Goal: Task Accomplishment & Management: Manage account settings

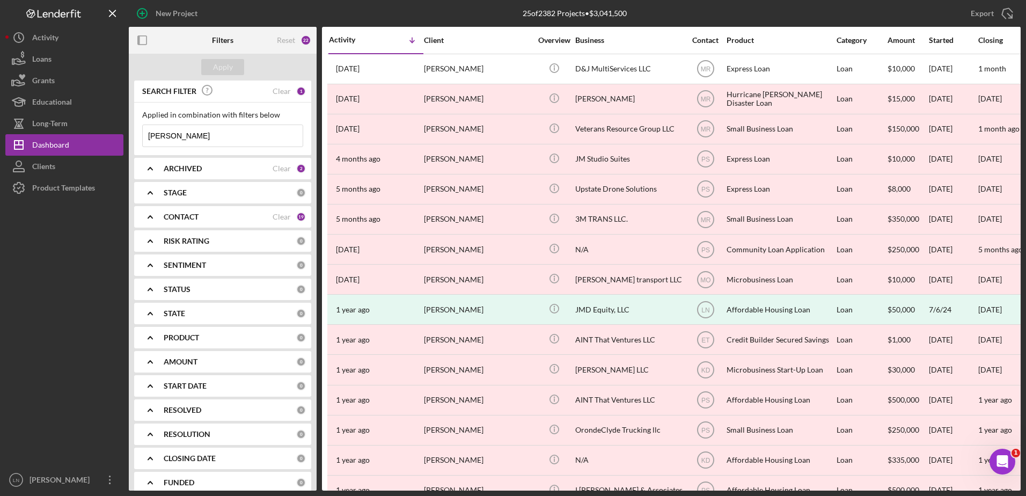
click at [209, 125] on div "Applied in combination with filters below [PERSON_NAME] Icon/Menu Close" at bounding box center [222, 129] width 161 height 36
drag, startPoint x: 177, startPoint y: 131, endPoint x: 96, endPoint y: 131, distance: 81.6
click at [96, 131] on div "New Project 25 of 2382 Projects • $3,041,500 [PERSON_NAME] Export Icon/Export F…" at bounding box center [512, 245] width 1015 height 490
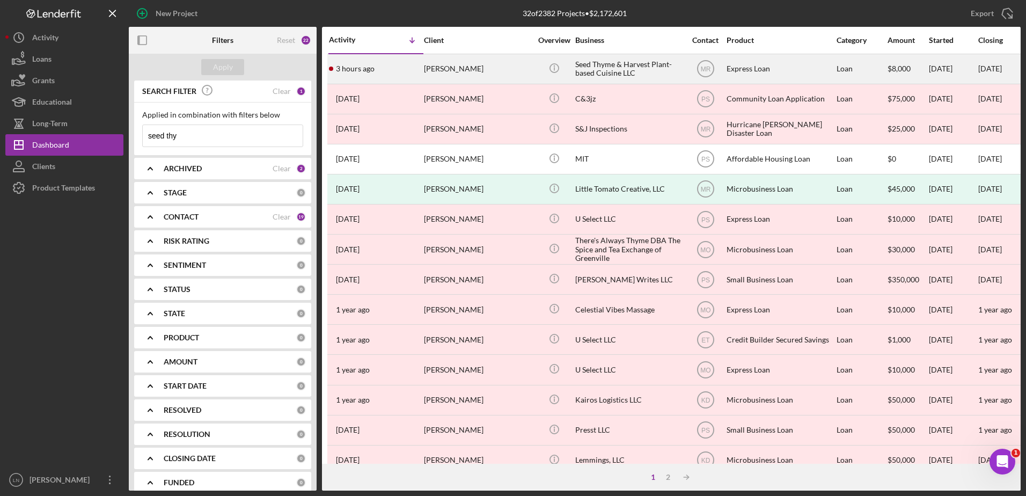
type input "seed thy"
click at [605, 70] on div "Seed Thyme & Harvest Plant-based Cuisine LLC" at bounding box center [628, 69] width 107 height 28
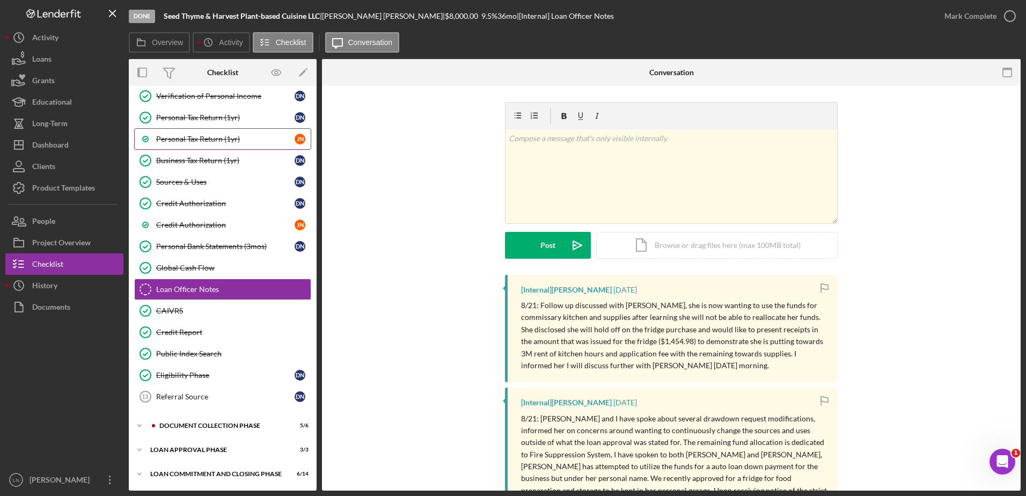
click at [210, 140] on div "Personal Tax Return (1yr)" at bounding box center [225, 139] width 138 height 9
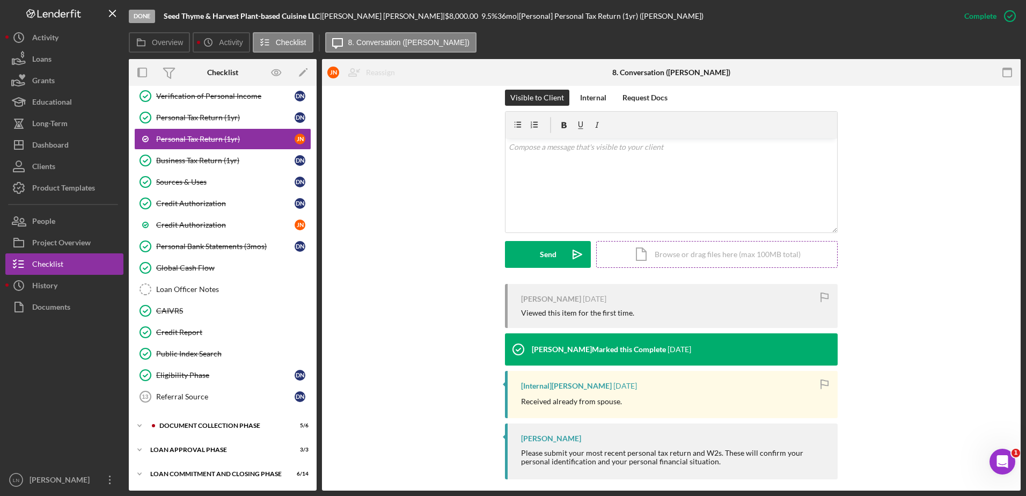
scroll to position [170, 0]
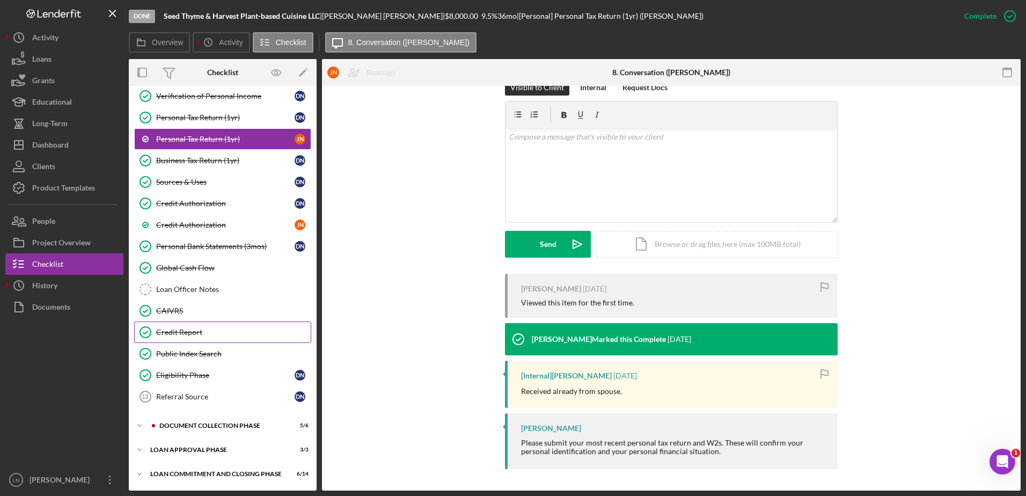
click at [194, 330] on div "Credit Report" at bounding box center [233, 332] width 155 height 9
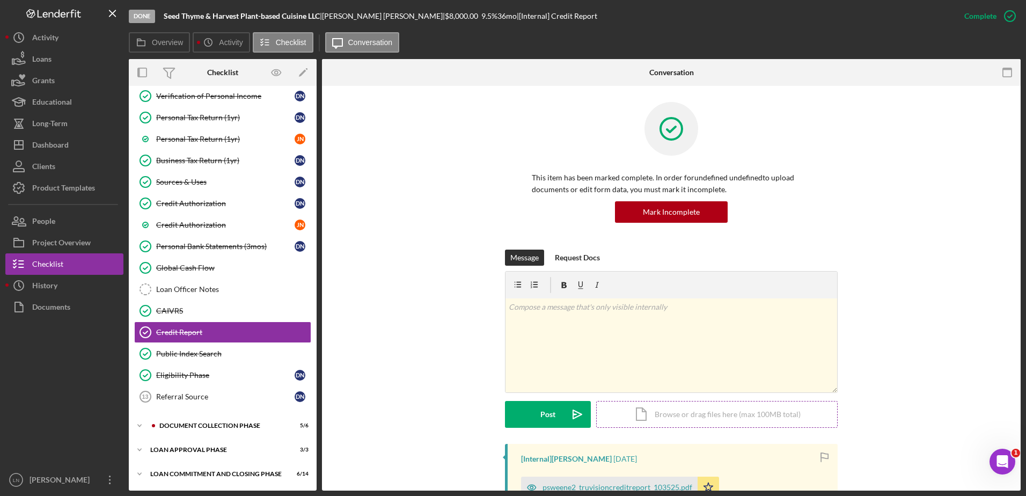
scroll to position [206, 0]
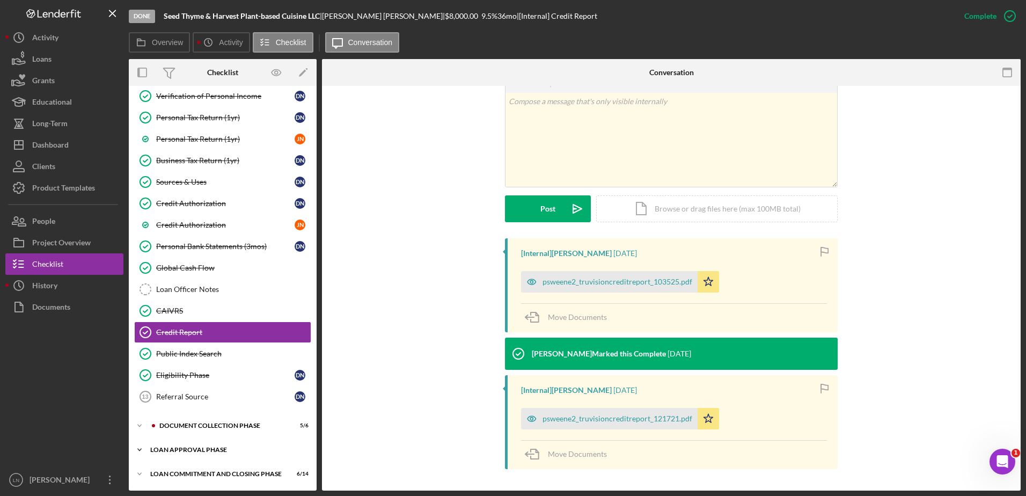
click at [185, 451] on div "Loan Approval Phase" at bounding box center [226, 449] width 153 height 6
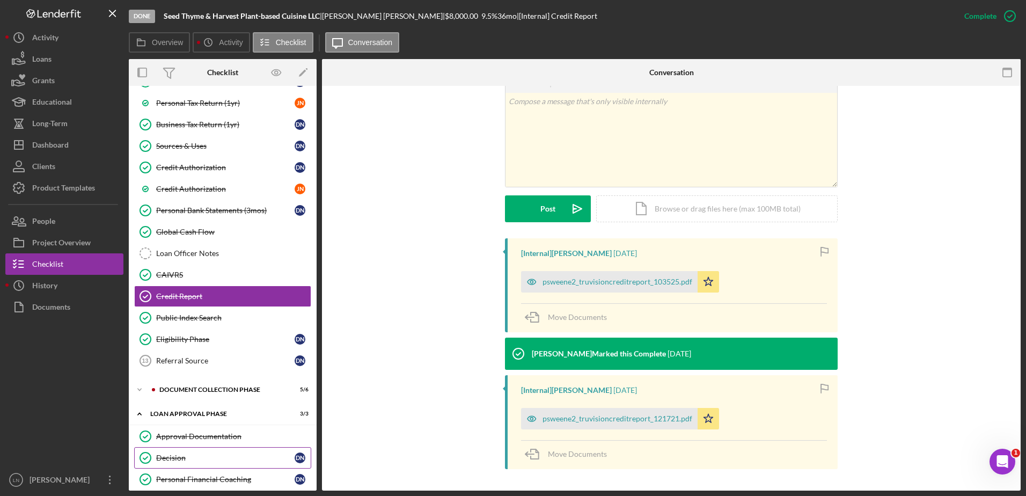
scroll to position [294, 0]
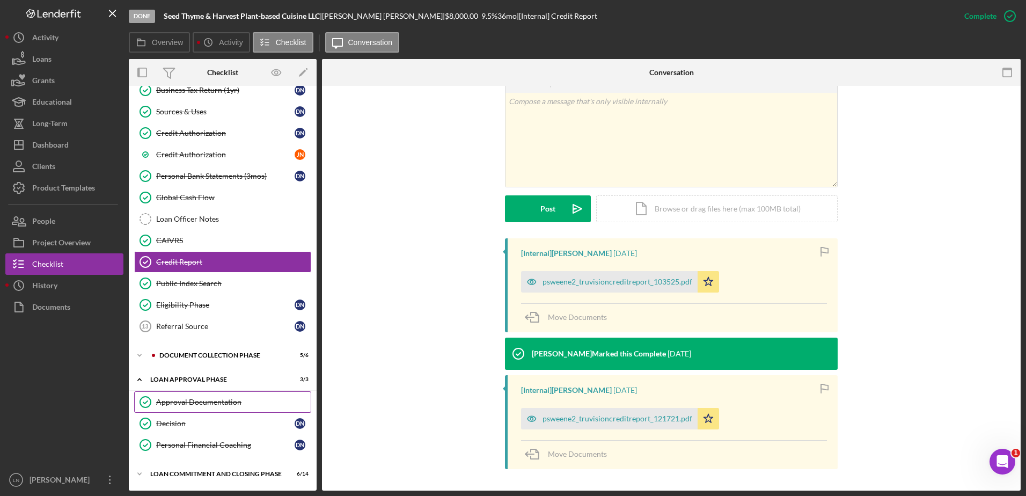
click at [209, 405] on div "Approval Documentation" at bounding box center [233, 402] width 155 height 9
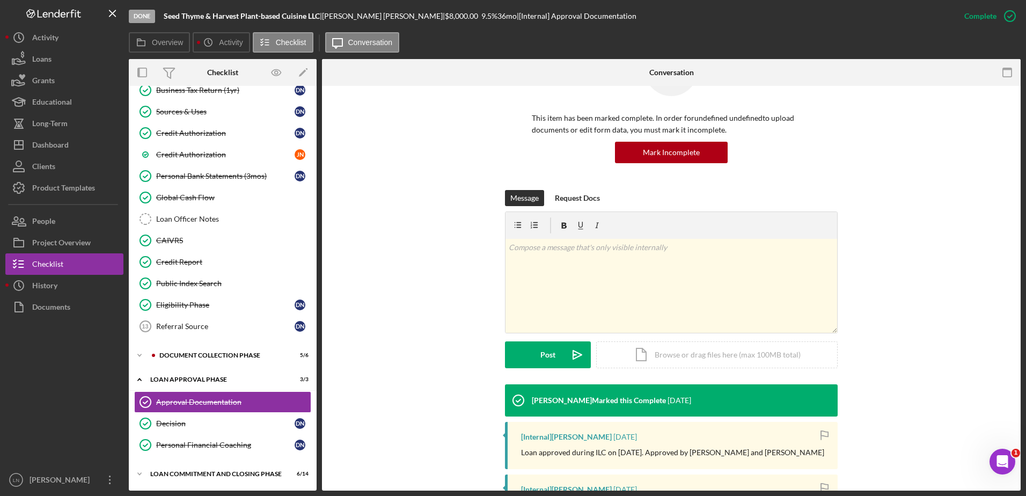
scroll to position [246, 0]
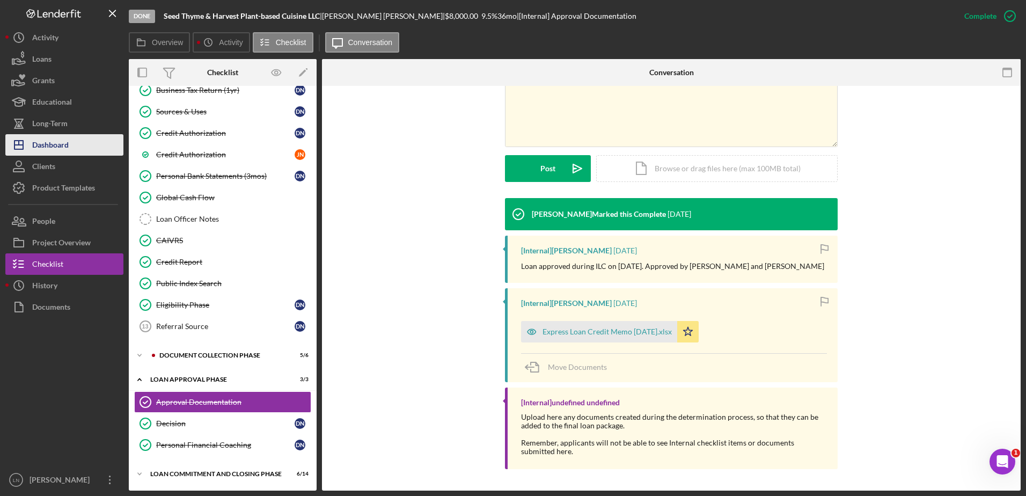
click at [58, 147] on div "Dashboard" at bounding box center [50, 146] width 36 height 24
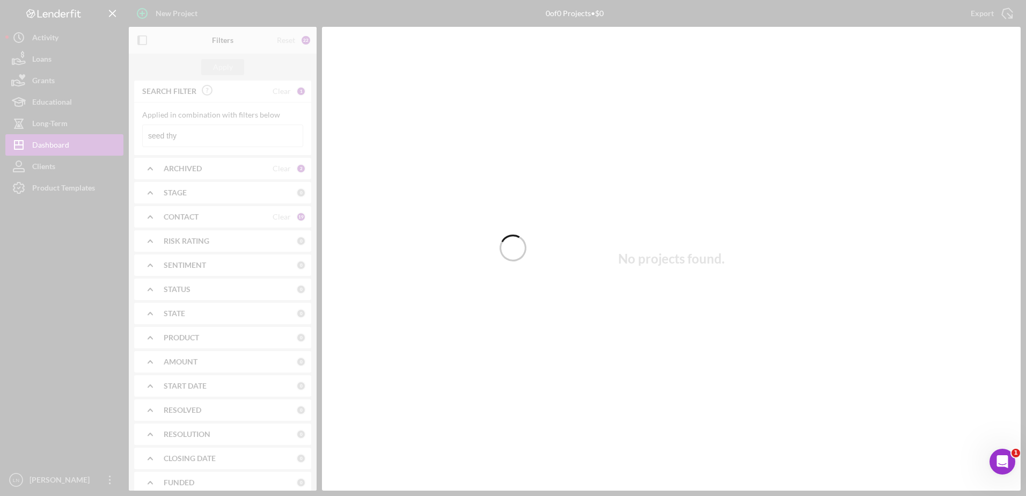
click at [207, 135] on div at bounding box center [513, 248] width 1026 height 496
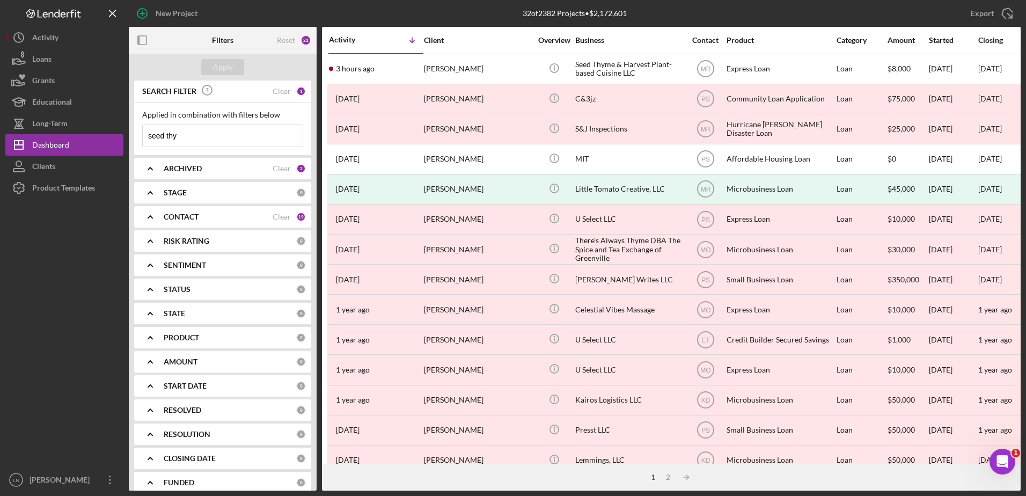
drag, startPoint x: 197, startPoint y: 139, endPoint x: 138, endPoint y: 136, distance: 59.1
click at [138, 136] on div "Applied in combination with filters below seed thy Icon/Menu Close" at bounding box center [222, 128] width 177 height 53
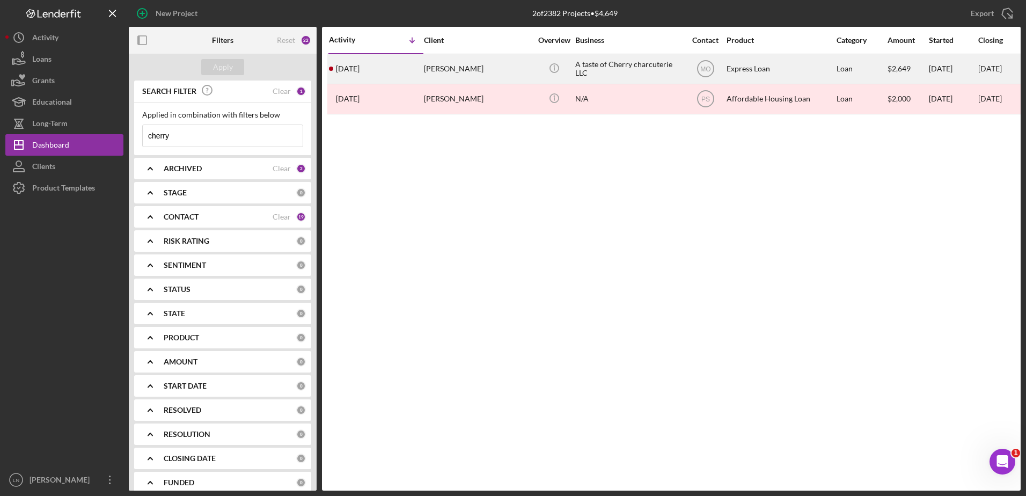
type input "cherry"
click at [585, 72] on div "A taste of Cherry charcuterie LLC" at bounding box center [628, 69] width 107 height 28
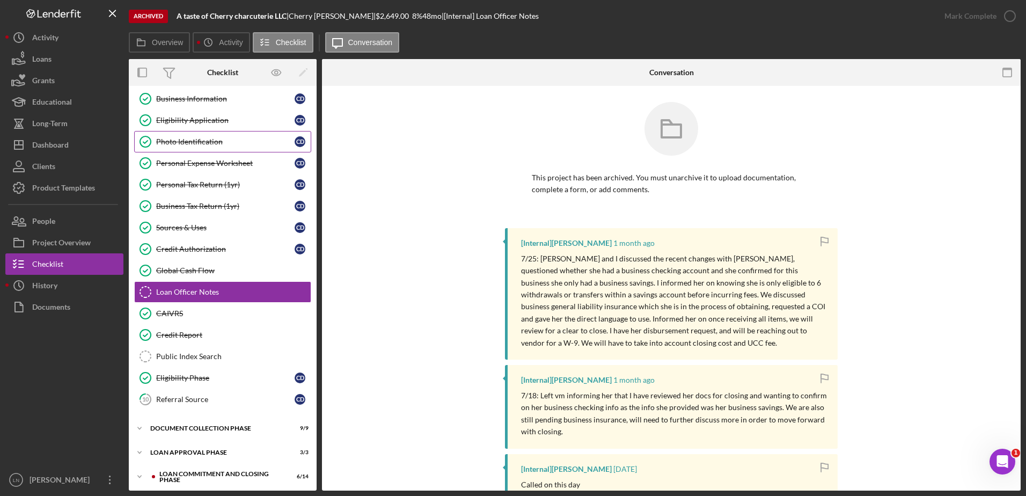
scroll to position [49, 0]
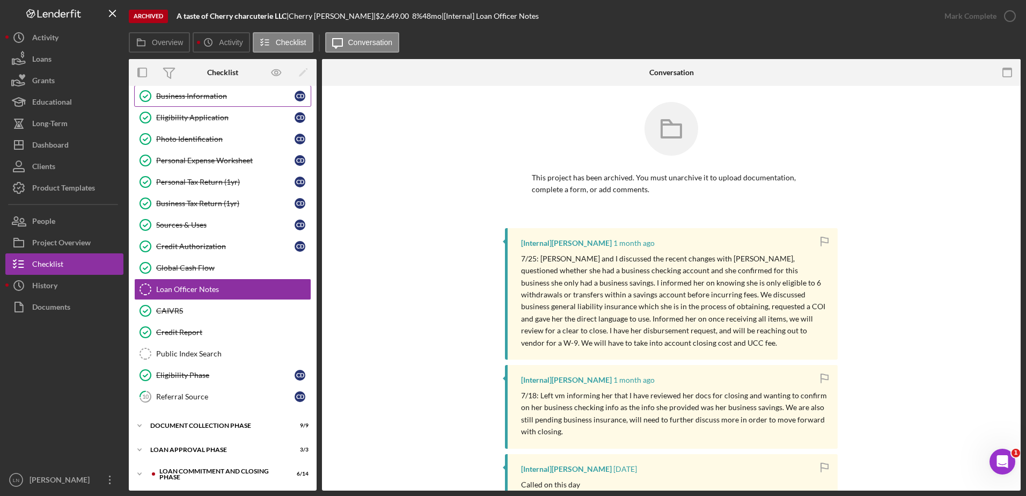
click at [197, 100] on div "Business Information" at bounding box center [225, 96] width 138 height 9
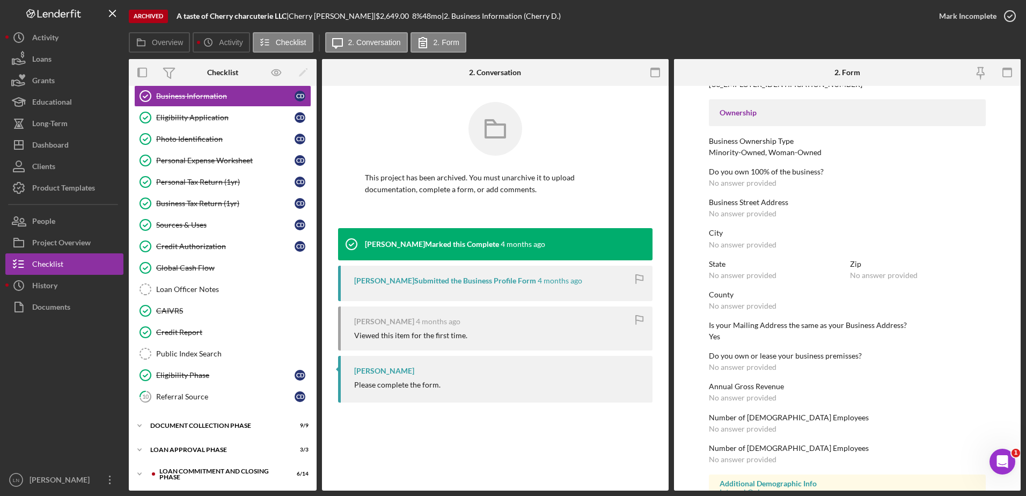
scroll to position [405, 0]
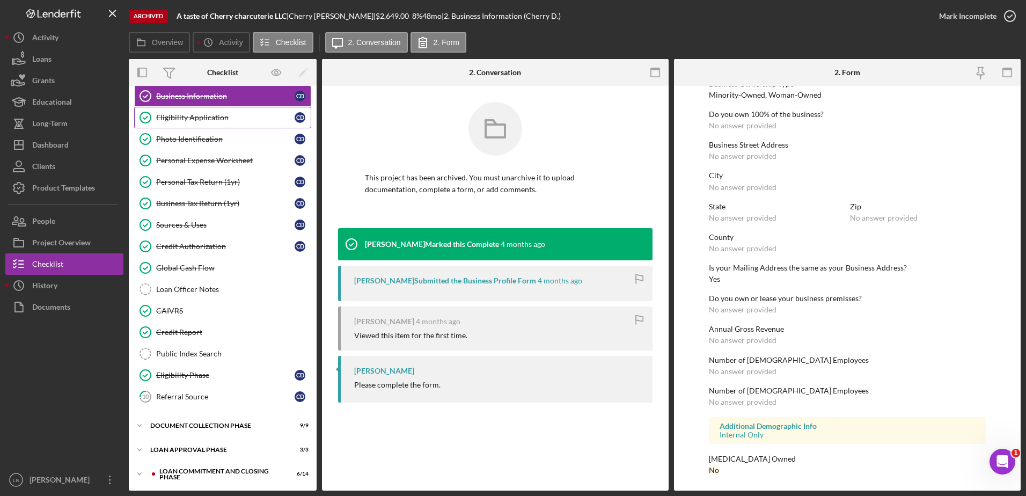
click at [199, 119] on div "Eligibility Application" at bounding box center [225, 117] width 138 height 9
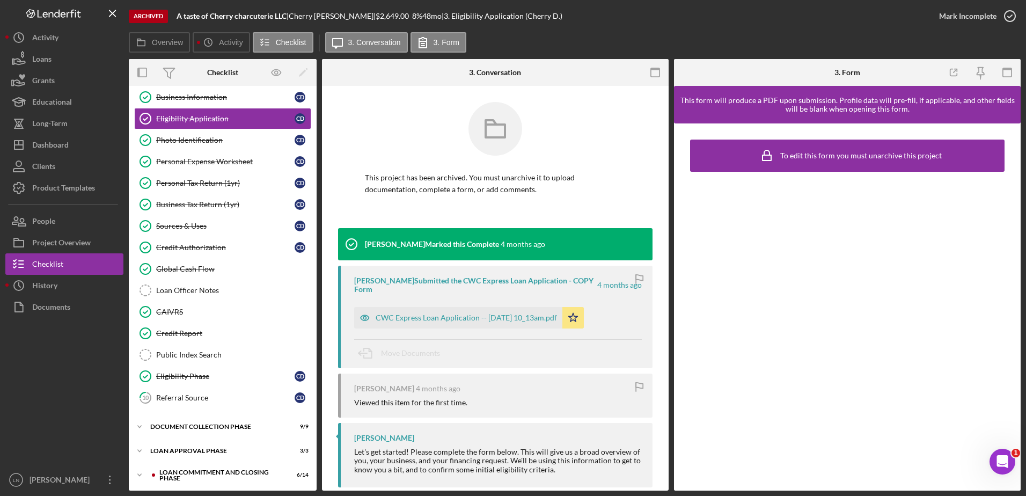
scroll to position [49, 0]
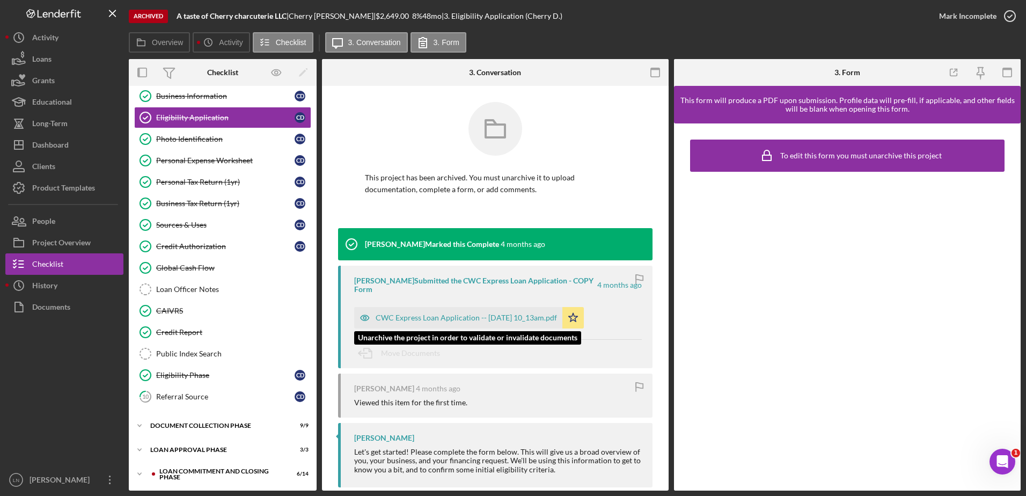
click at [494, 317] on div "CWC Express Loan Application -- [DATE] 10_13am.pdf" at bounding box center [466, 317] width 181 height 9
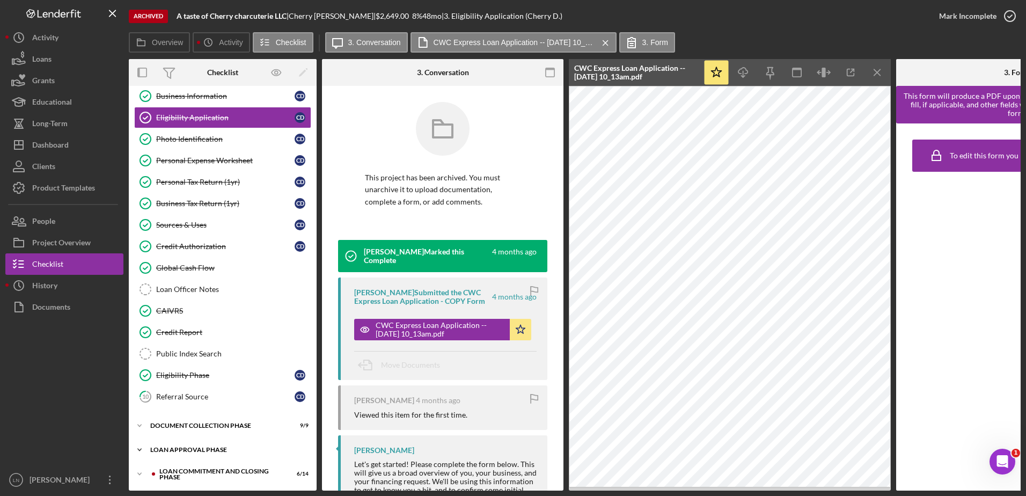
click at [202, 448] on div "Loan Approval Phase" at bounding box center [226, 449] width 153 height 6
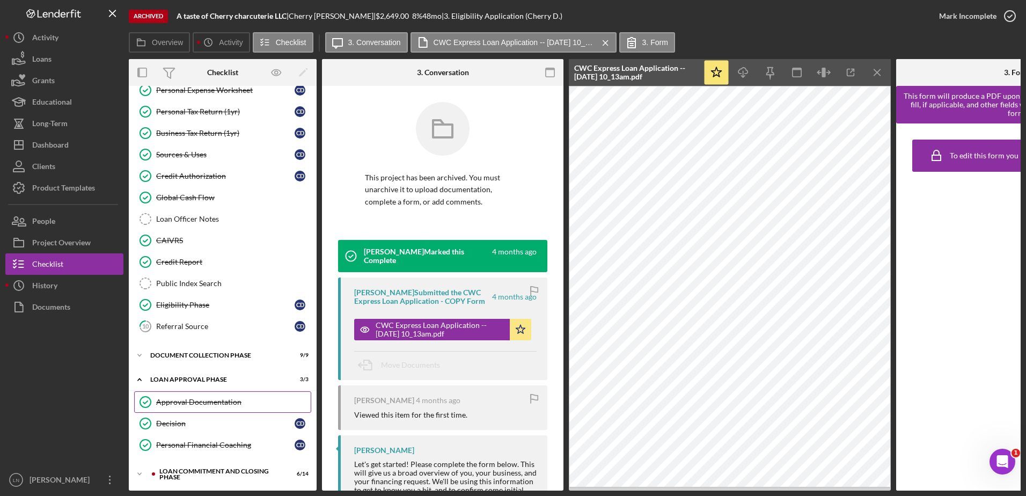
click at [216, 398] on div "Approval Documentation" at bounding box center [233, 402] width 155 height 9
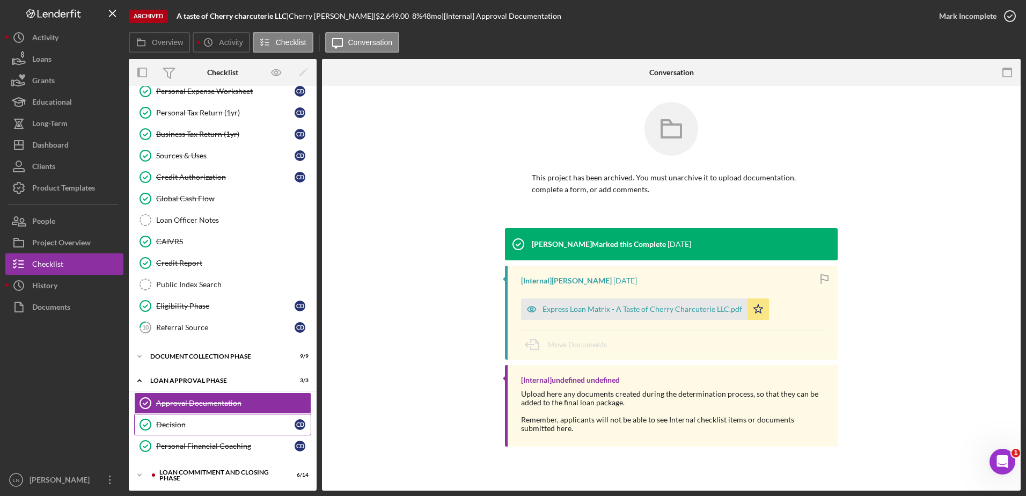
scroll to position [120, 0]
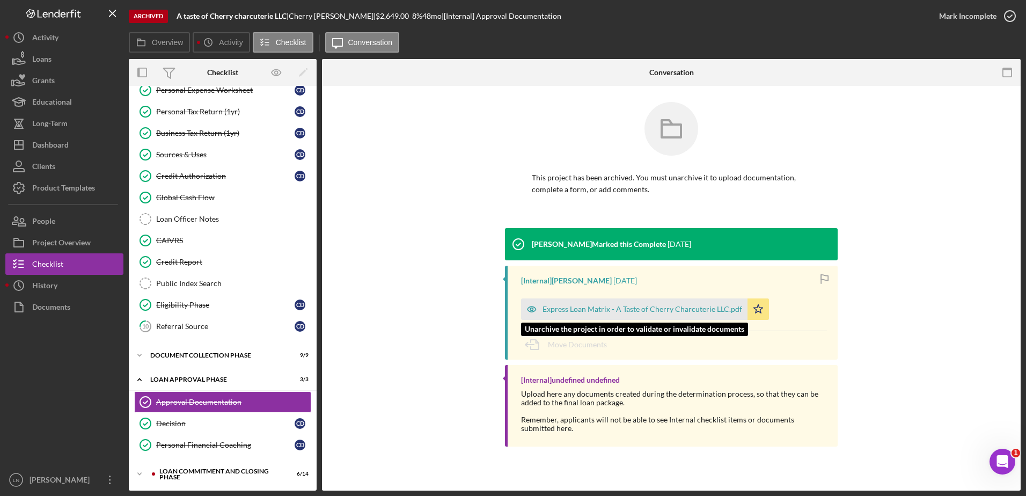
click at [678, 315] on div "Express Loan Matrix - A Taste of Cherry Charcuterie LLC.pdf" at bounding box center [634, 308] width 226 height 21
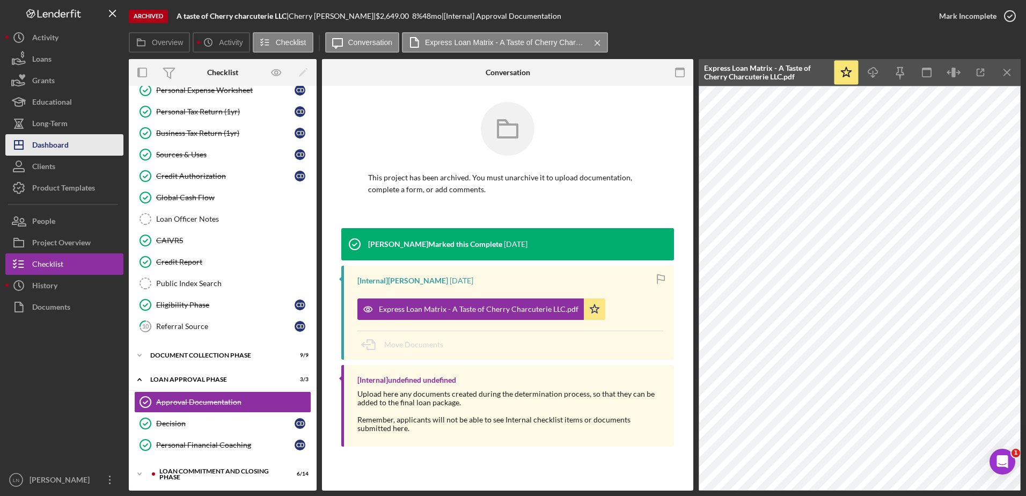
click at [61, 146] on div "Dashboard" at bounding box center [50, 146] width 36 height 24
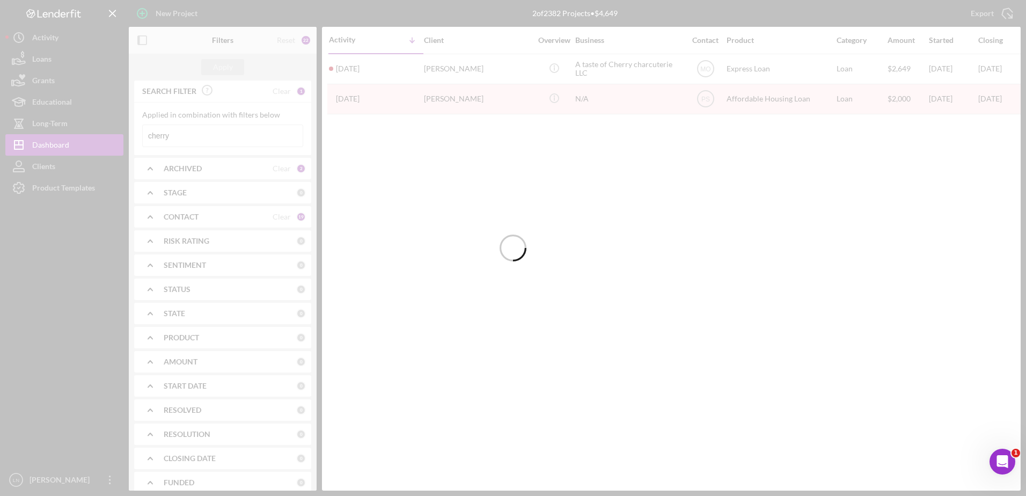
click at [203, 136] on div at bounding box center [513, 248] width 1026 height 496
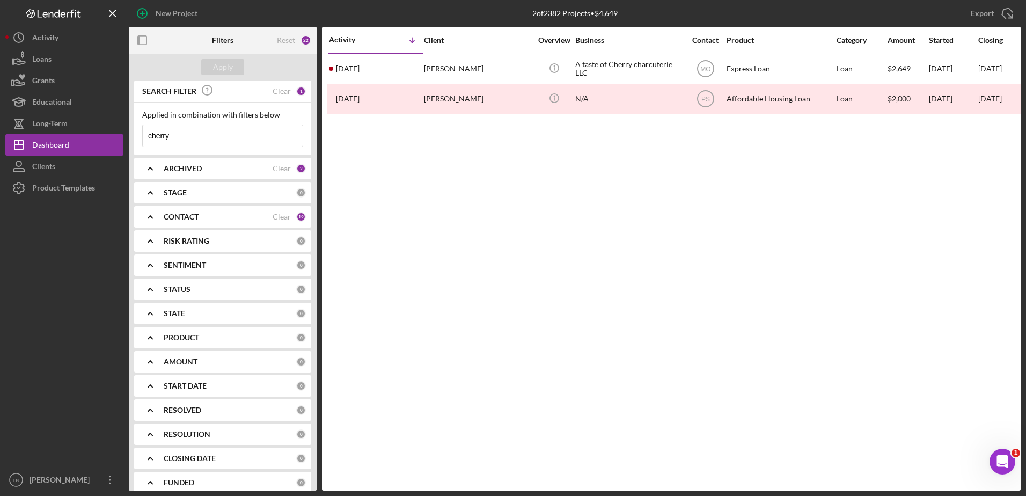
drag, startPoint x: 193, startPoint y: 136, endPoint x: 136, endPoint y: 138, distance: 57.4
click at [136, 138] on div "Applied in combination with filters below cherry Icon/Menu Close" at bounding box center [222, 128] width 177 height 53
type input "red wolf"
click at [542, 56] on button "Icon/Info" at bounding box center [554, 68] width 24 height 24
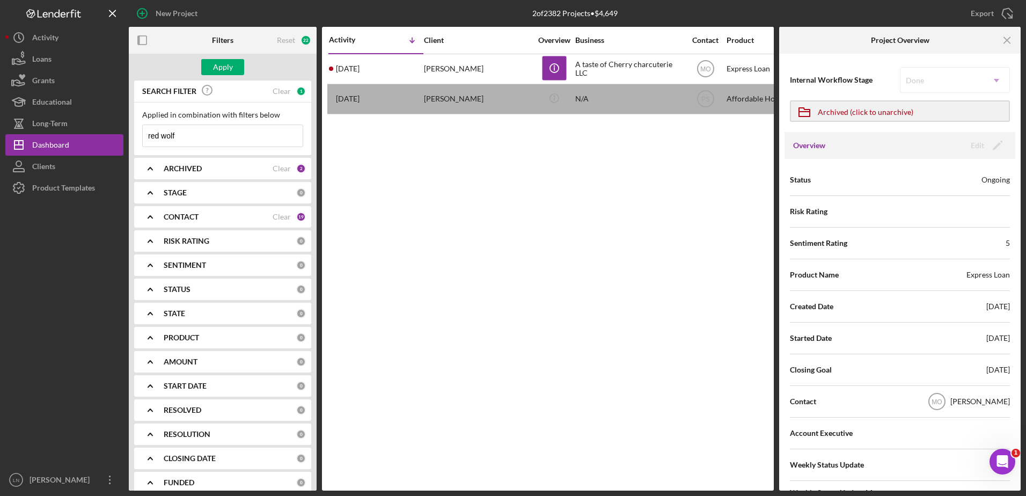
click at [223, 141] on input "red wolf" at bounding box center [223, 135] width 160 height 21
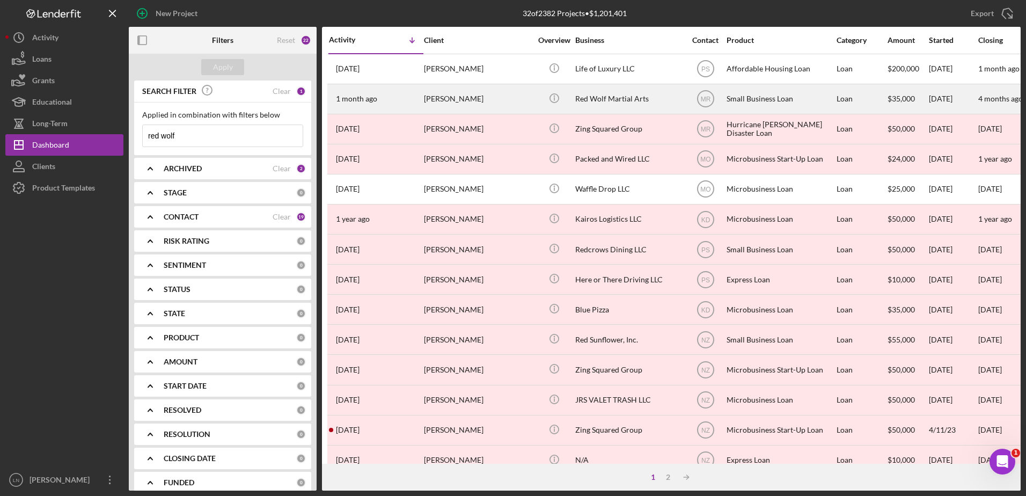
click at [616, 99] on div "Red Wolf Martial Arts" at bounding box center [628, 99] width 107 height 28
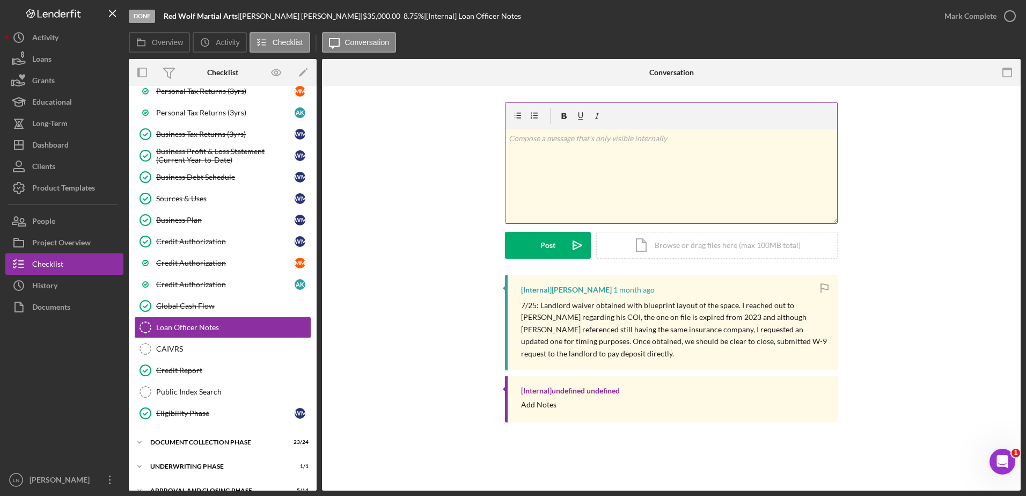
scroll to position [309, 0]
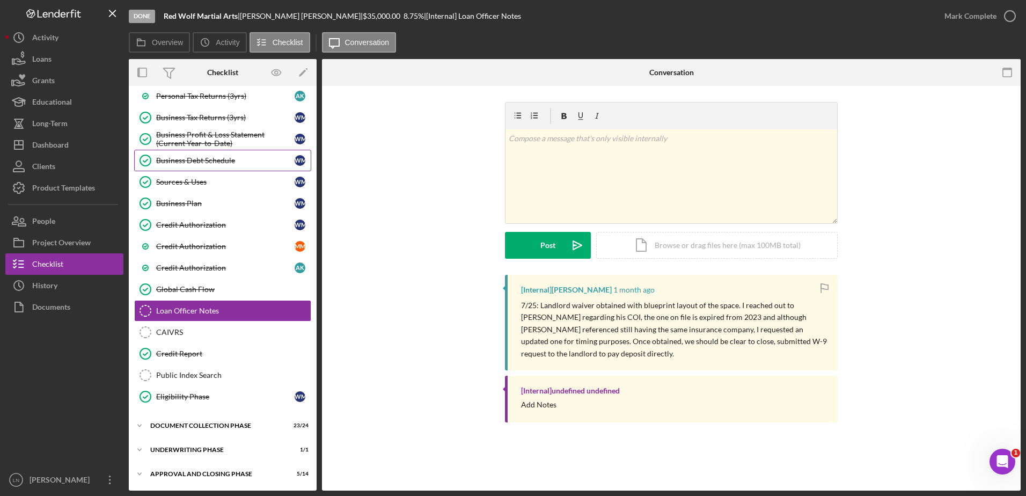
click at [213, 160] on div "Business Debt Schedule" at bounding box center [225, 160] width 138 height 9
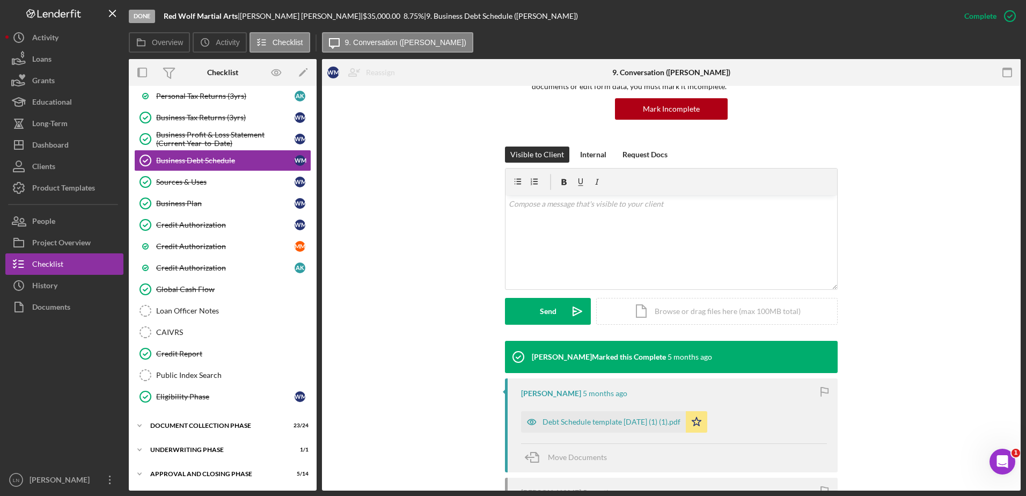
scroll to position [235, 0]
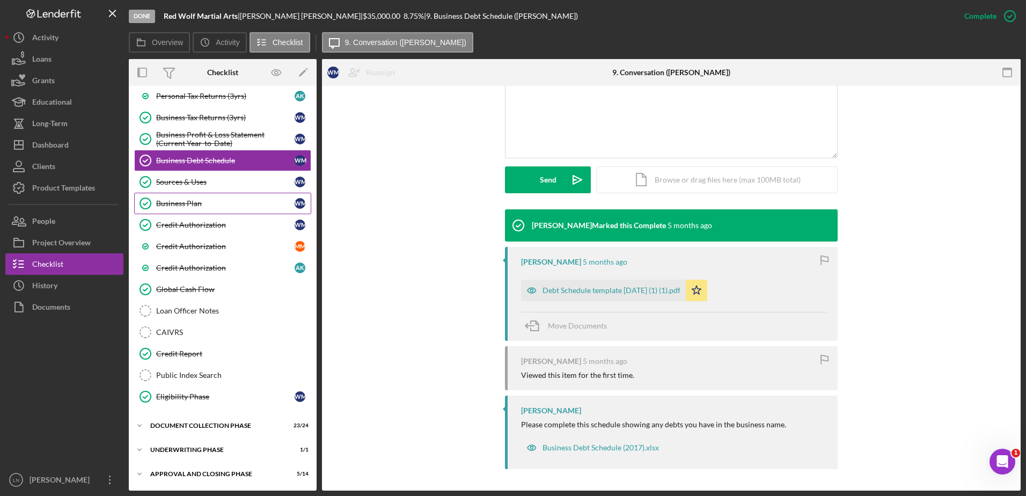
click at [188, 202] on div "Business Plan" at bounding box center [225, 203] width 138 height 9
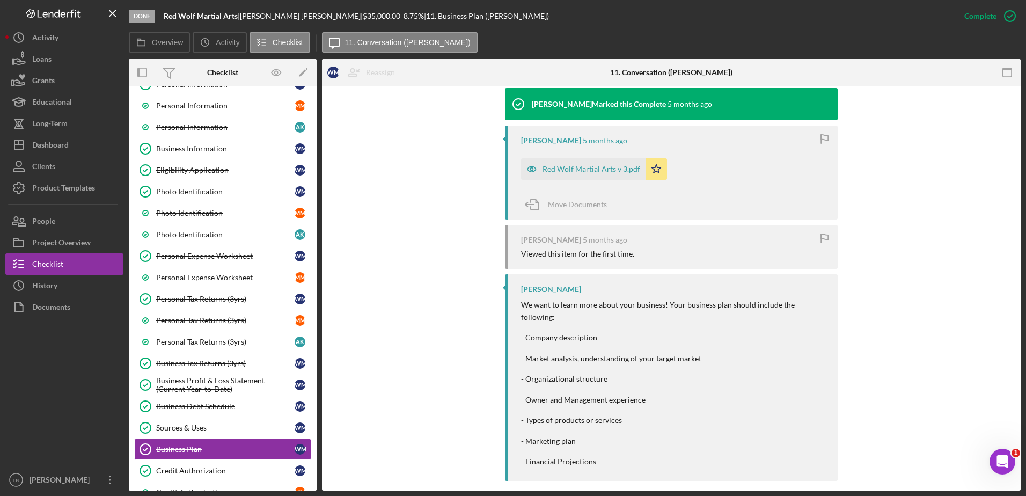
scroll to position [41, 0]
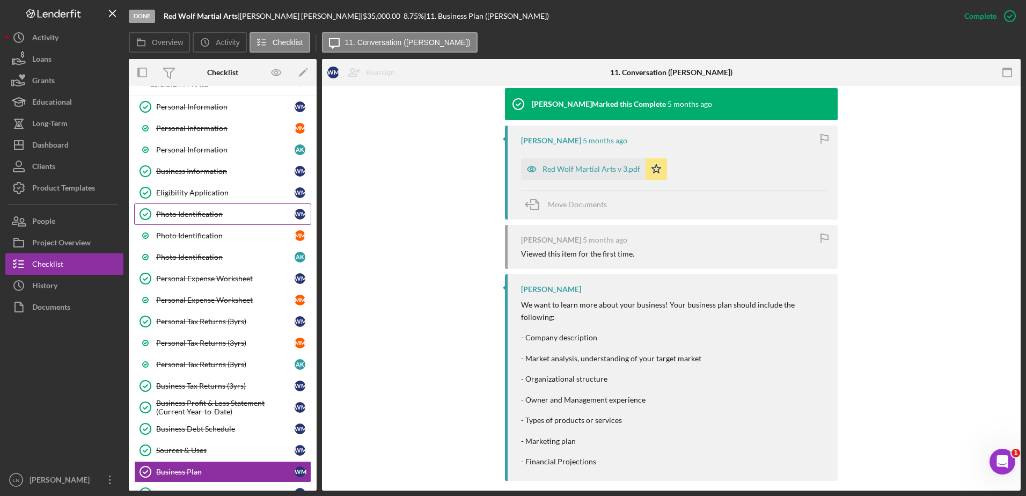
click at [214, 213] on div "Photo Identification" at bounding box center [225, 214] width 138 height 9
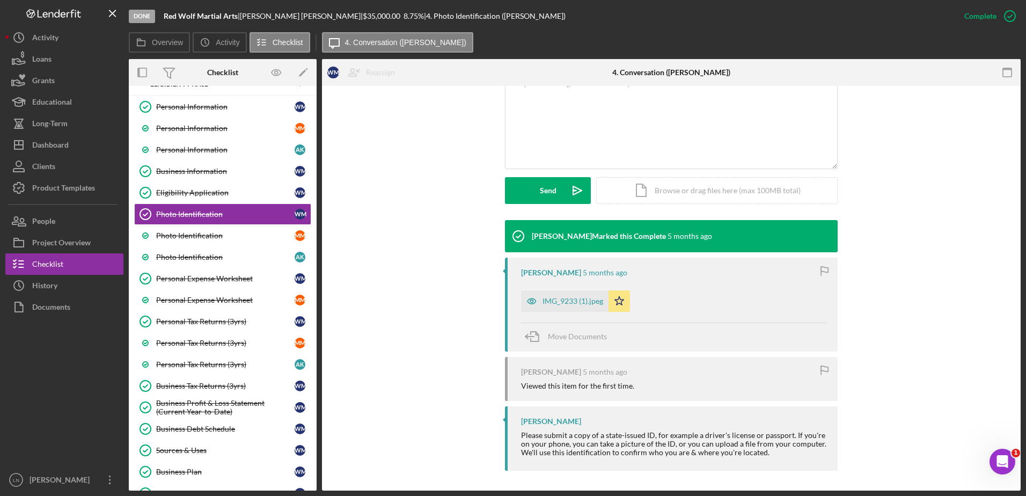
scroll to position [225, 0]
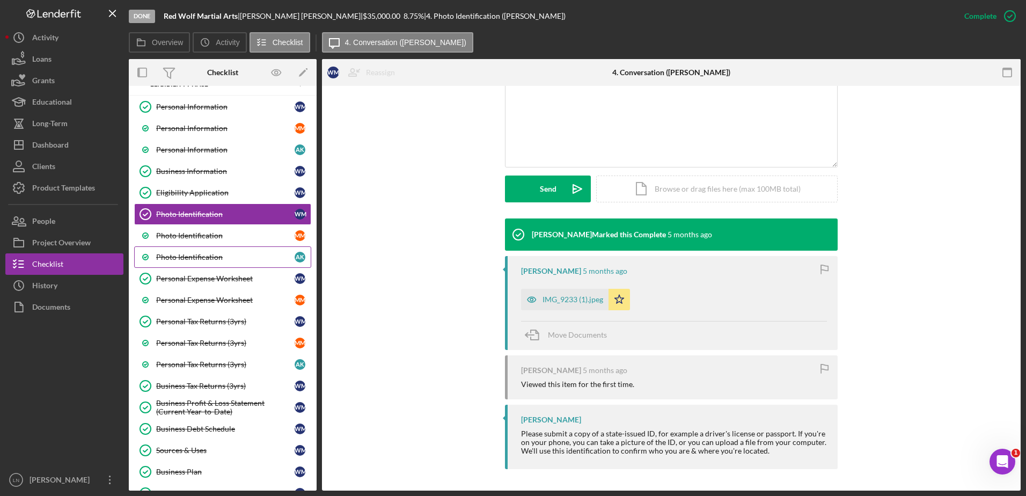
click at [207, 267] on link "Photo Identification A K" at bounding box center [222, 256] width 177 height 21
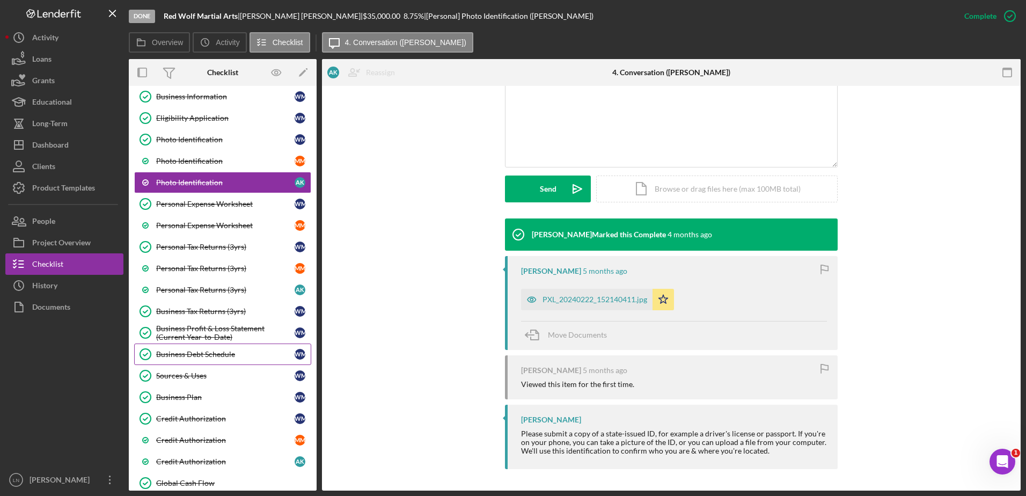
scroll to position [202, 0]
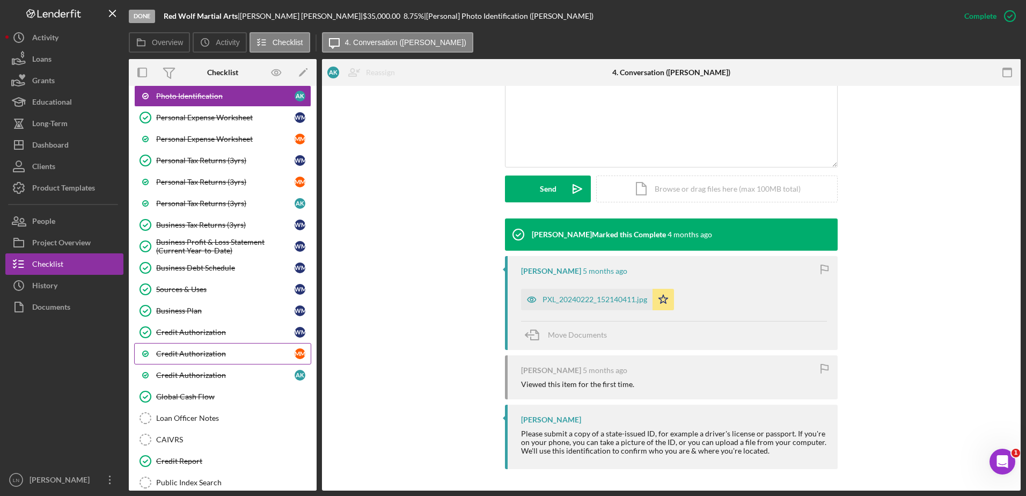
click at [199, 357] on div "Credit Authorization" at bounding box center [225, 353] width 138 height 9
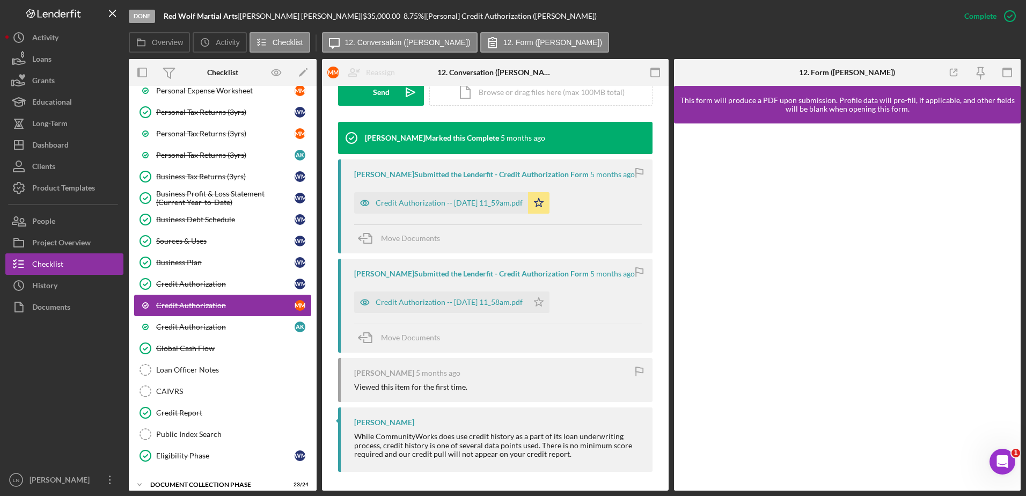
scroll to position [309, 0]
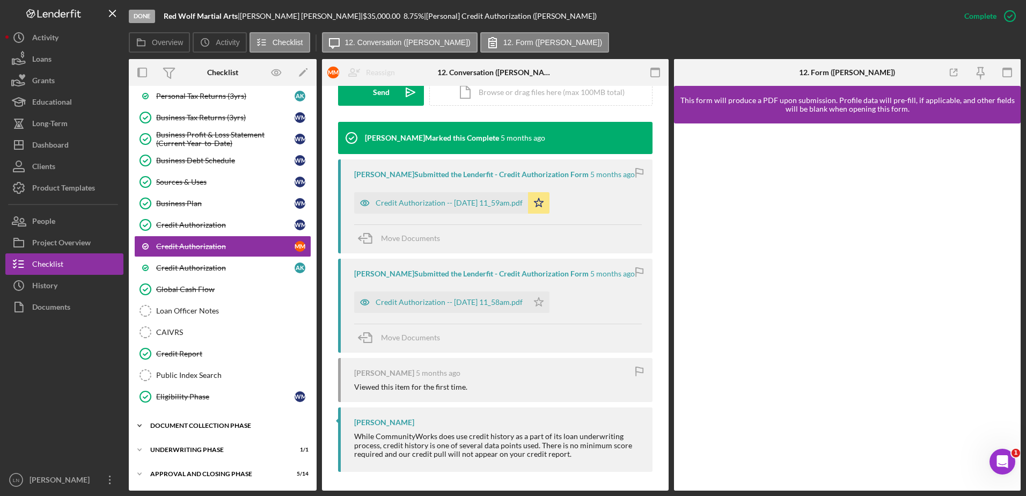
click at [206, 435] on div "Icon/Expander Document Collection Phase 23 / 24" at bounding box center [223, 425] width 188 height 21
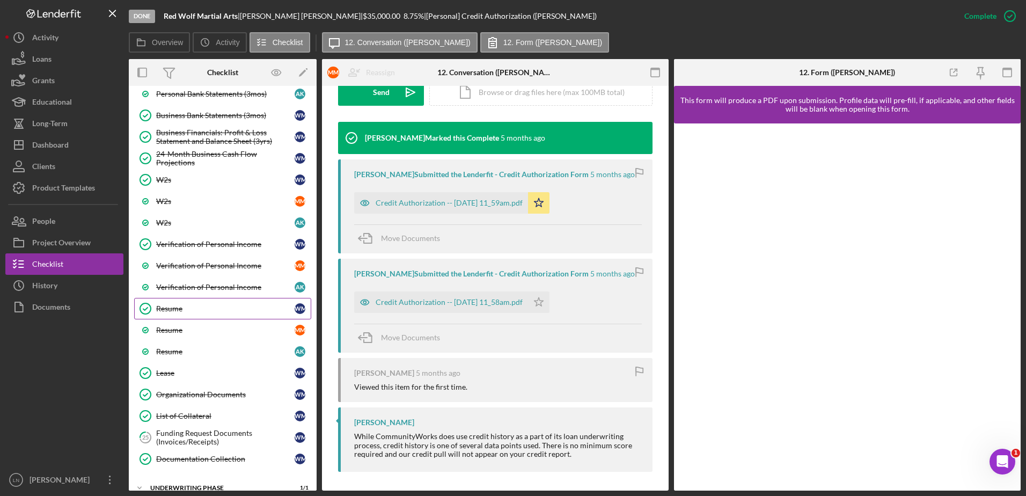
scroll to position [830, 0]
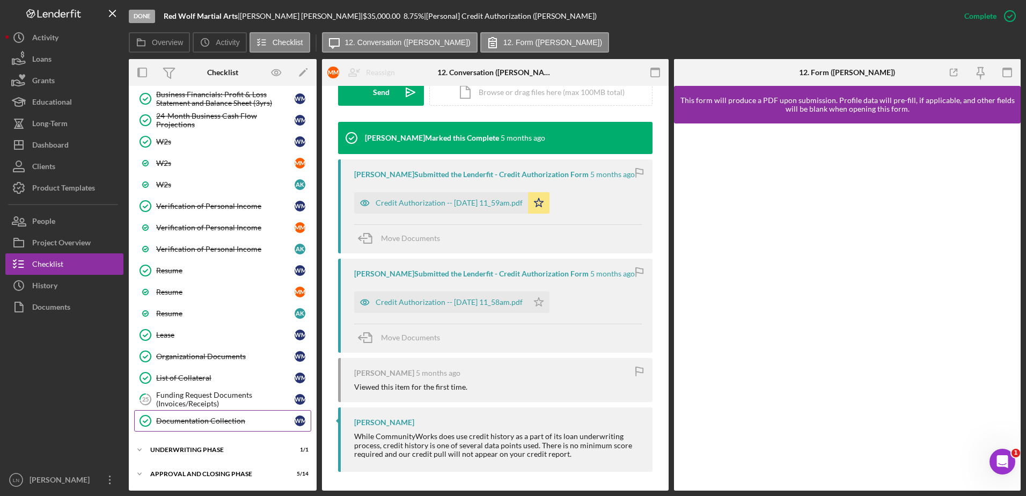
click at [201, 423] on div "Documentation Collection" at bounding box center [225, 420] width 138 height 9
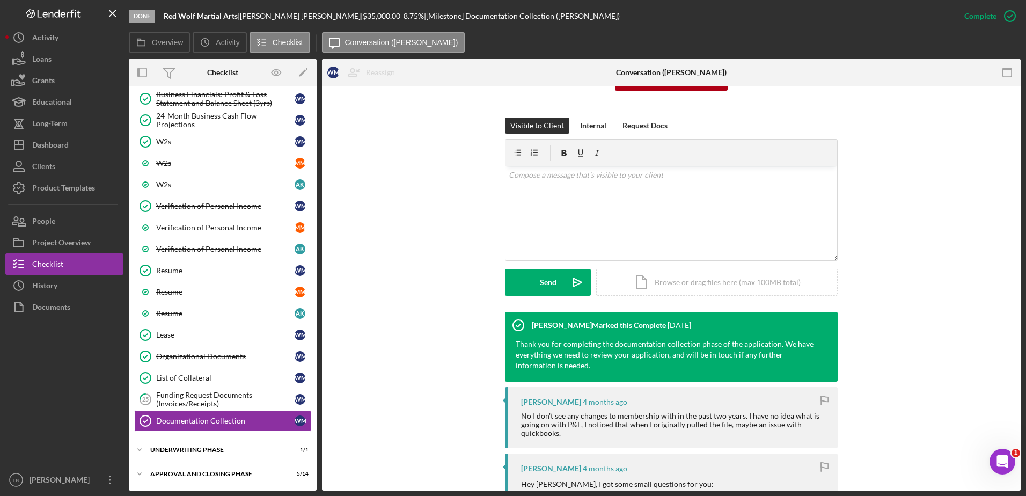
scroll to position [268, 0]
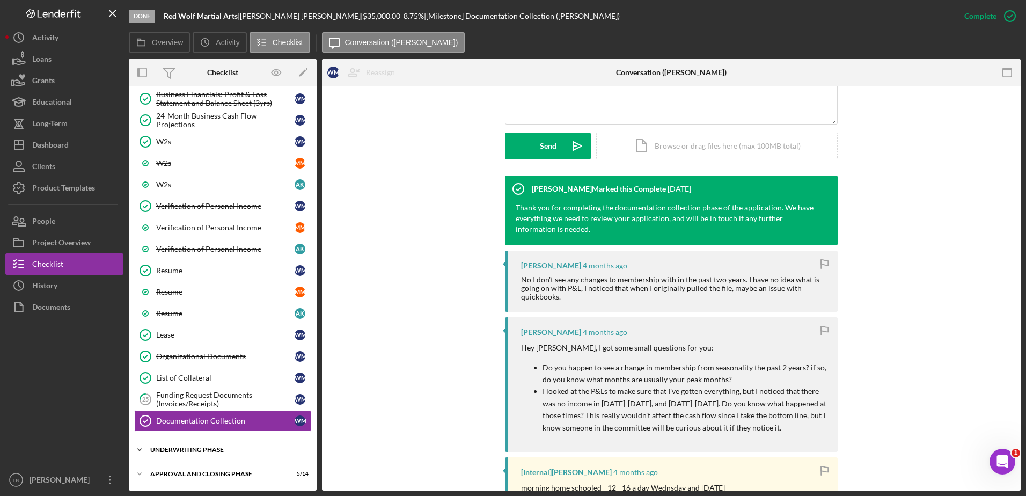
click at [193, 448] on div "Underwriting Phase" at bounding box center [226, 449] width 153 height 6
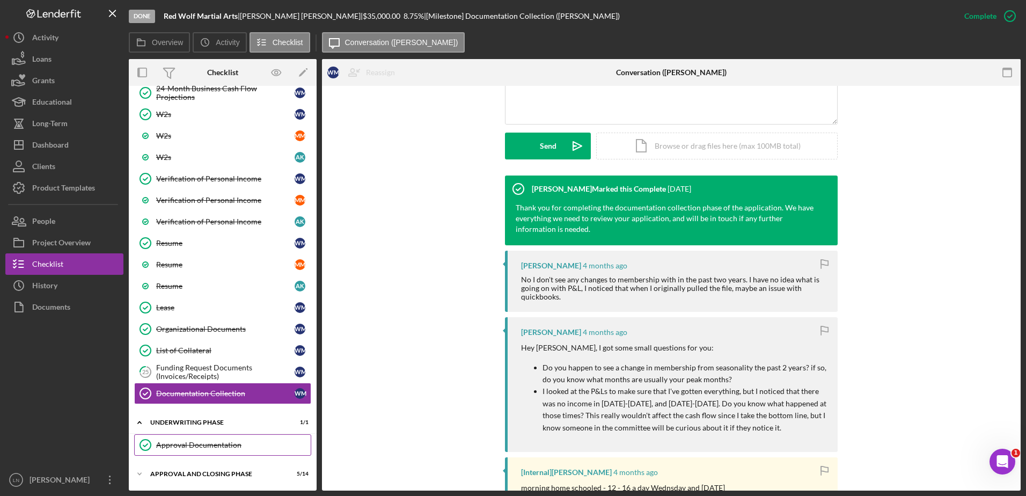
click at [209, 444] on div "Approval Documentation" at bounding box center [233, 445] width 155 height 9
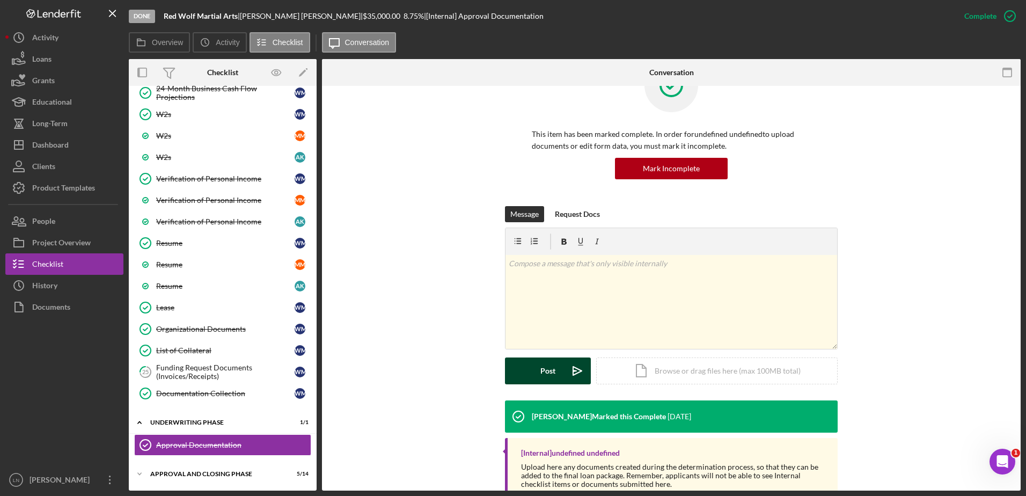
scroll to position [76, 0]
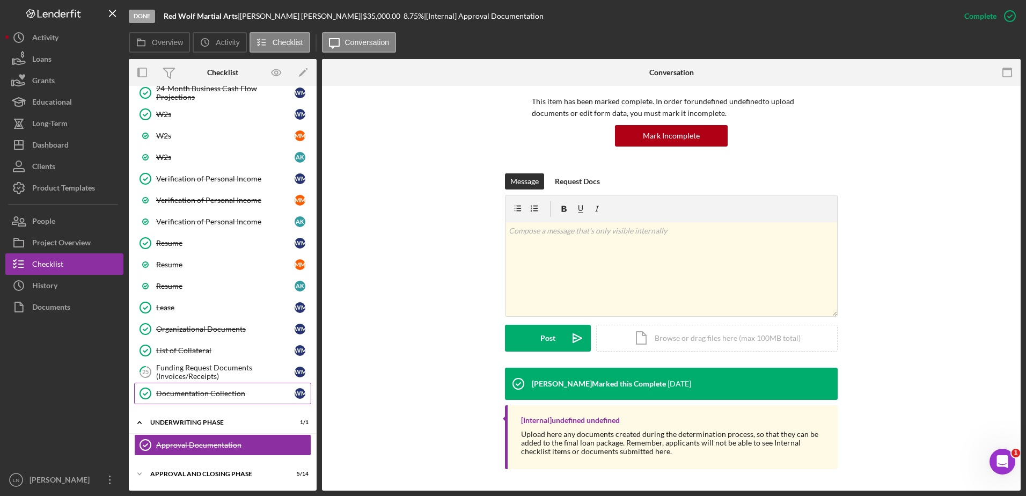
click at [209, 393] on div "Documentation Collection" at bounding box center [225, 393] width 138 height 9
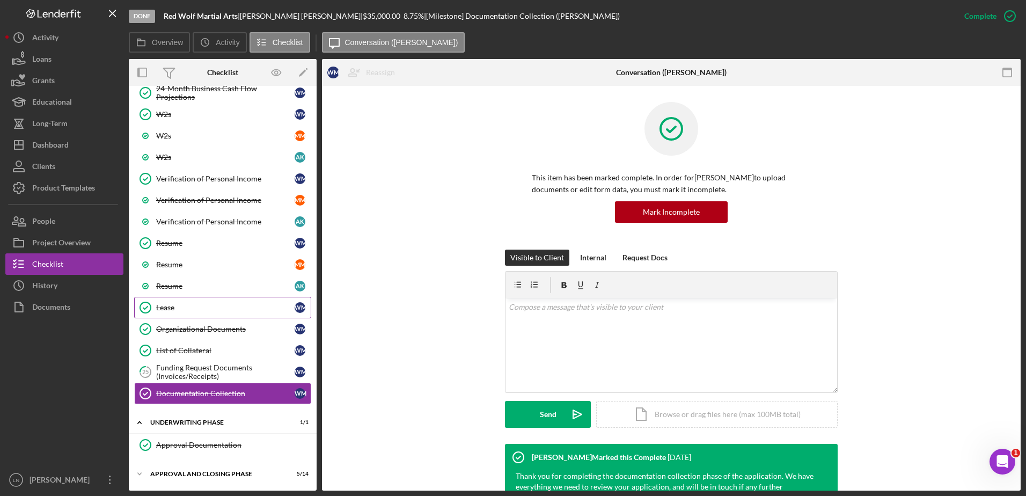
click at [195, 311] on div "Lease" at bounding box center [225, 307] width 138 height 9
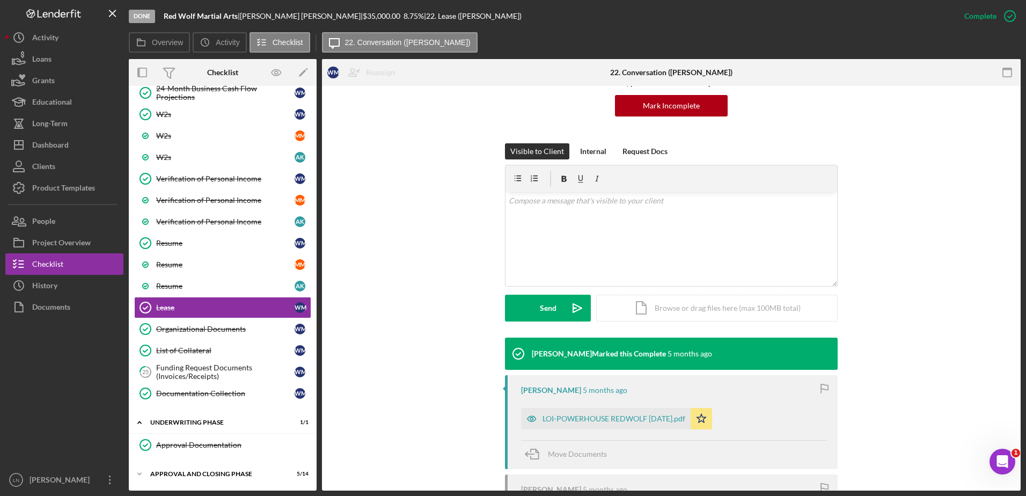
scroll to position [223, 0]
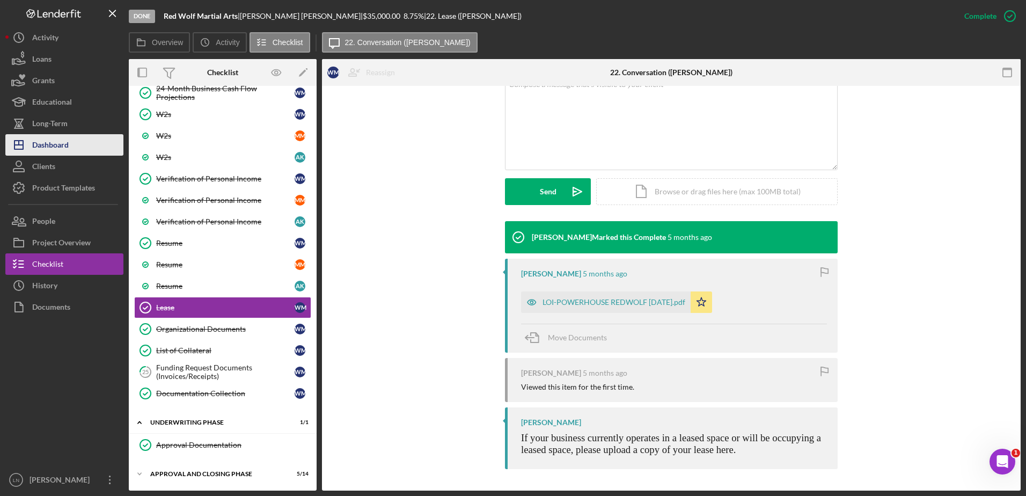
click at [85, 147] on button "Icon/Dashboard Dashboard" at bounding box center [64, 144] width 118 height 21
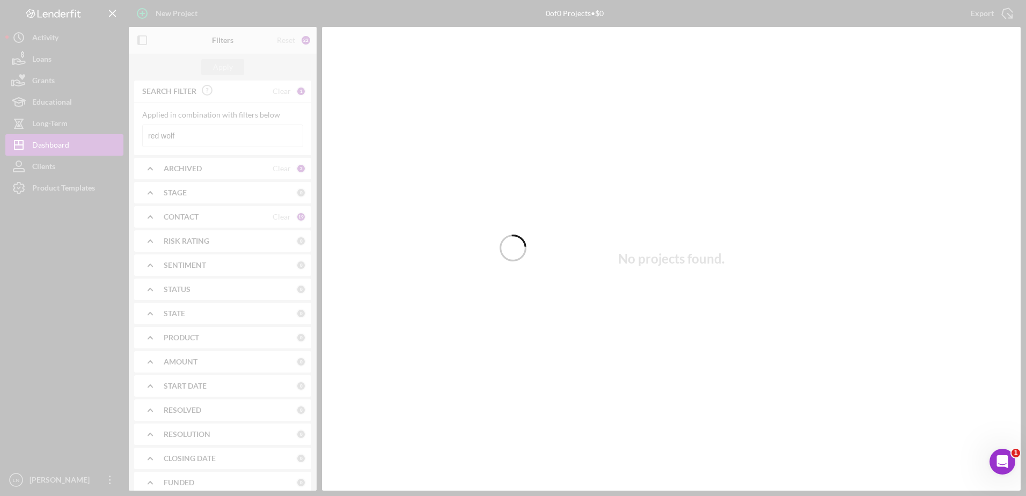
click at [206, 133] on div at bounding box center [513, 248] width 1026 height 496
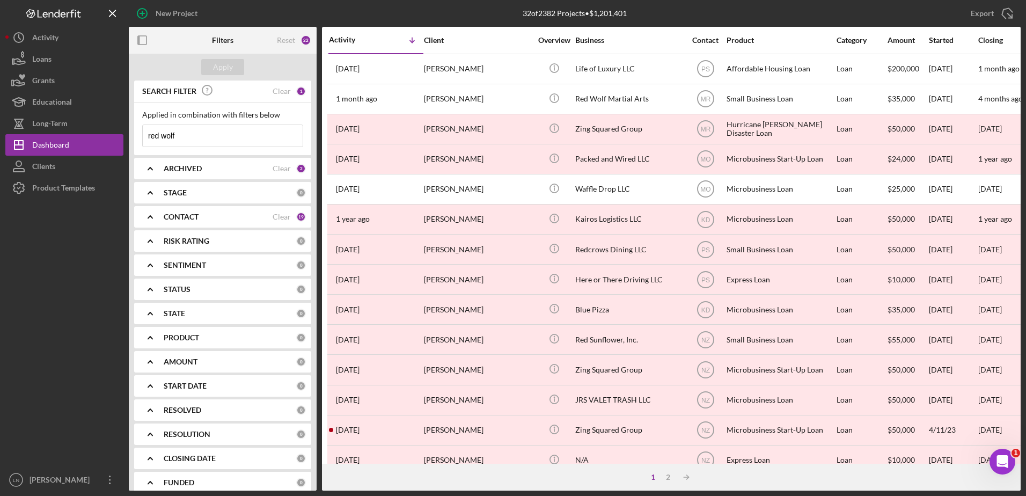
drag, startPoint x: 158, startPoint y: 130, endPoint x: 128, endPoint y: 126, distance: 30.4
click at [127, 126] on div "New Project 32 of 2382 Projects • $1,201,401 red wolf Export Icon/Export Filter…" at bounding box center [512, 245] width 1015 height 490
type input "upstate accounting"
click at [222, 140] on input "upstate accounting" at bounding box center [223, 135] width 160 height 21
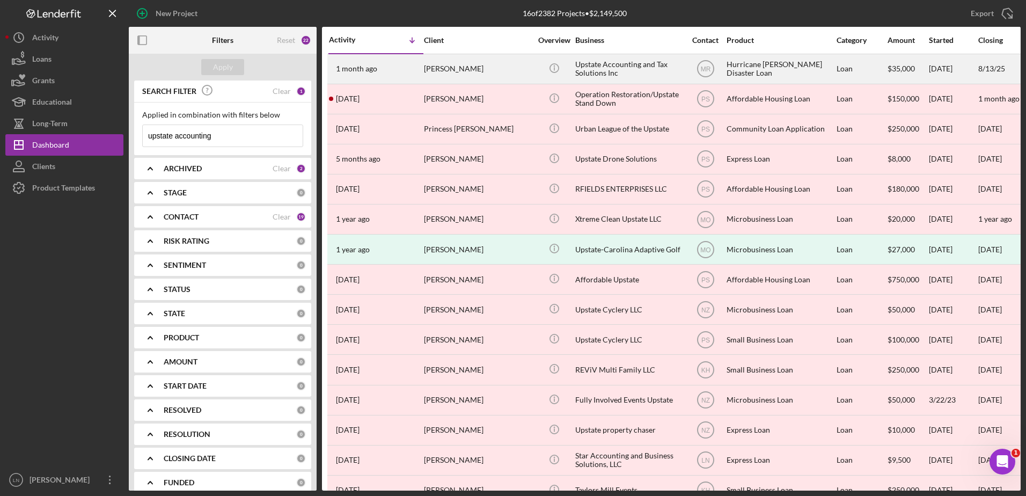
click at [605, 66] on div "Upstate Accounting and Tax Solutions Inc" at bounding box center [628, 69] width 107 height 28
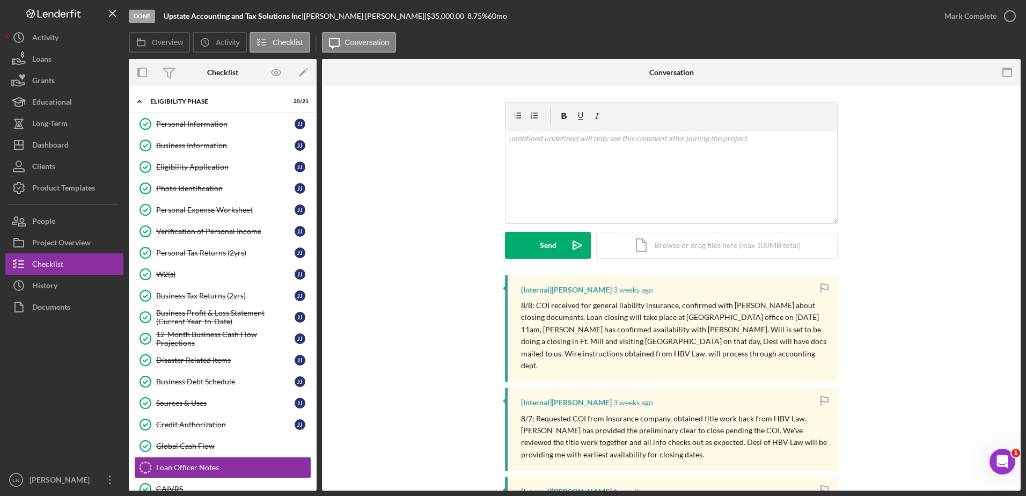
scroll to position [157, 0]
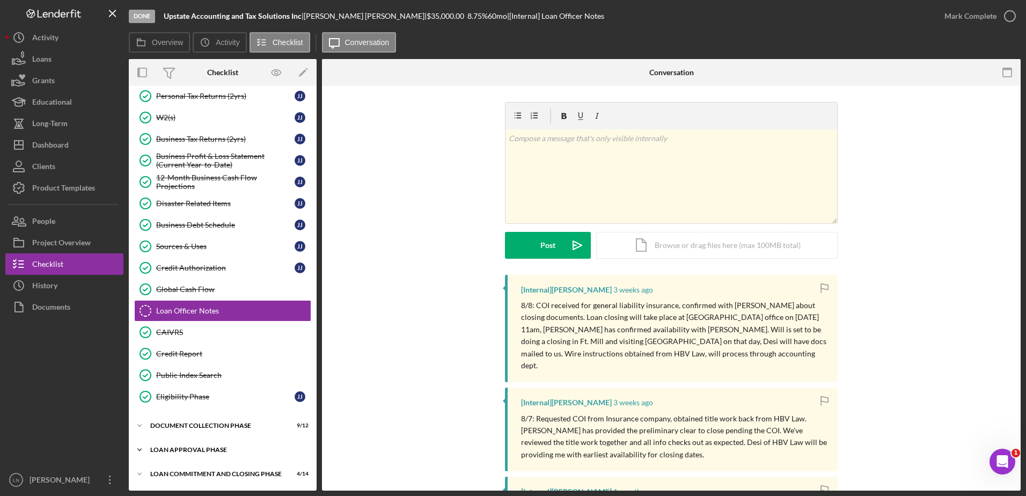
click at [202, 453] on div "Icon/Expander Loan Approval Phase 2 / 2" at bounding box center [223, 449] width 188 height 21
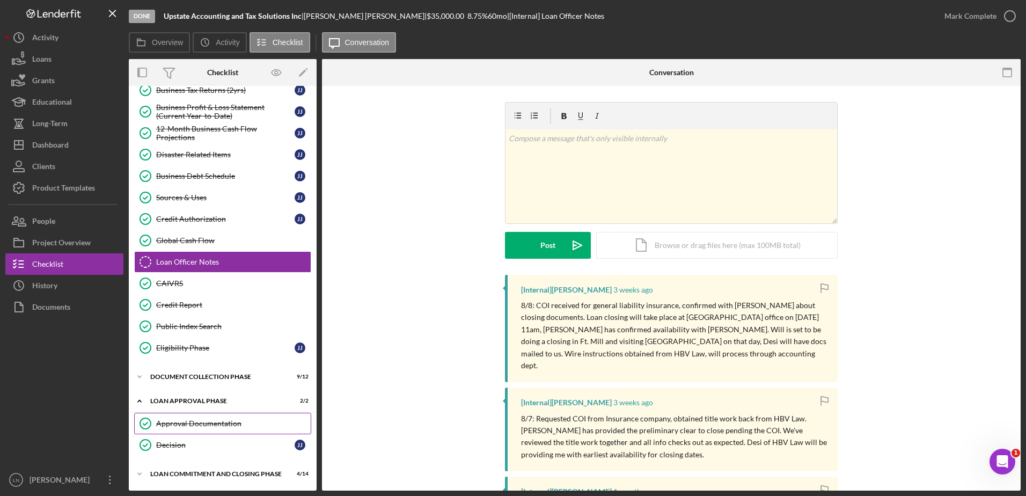
drag, startPoint x: 204, startPoint y: 426, endPoint x: 225, endPoint y: 421, distance: 21.4
click at [203, 426] on div "Approval Documentation" at bounding box center [233, 423] width 155 height 9
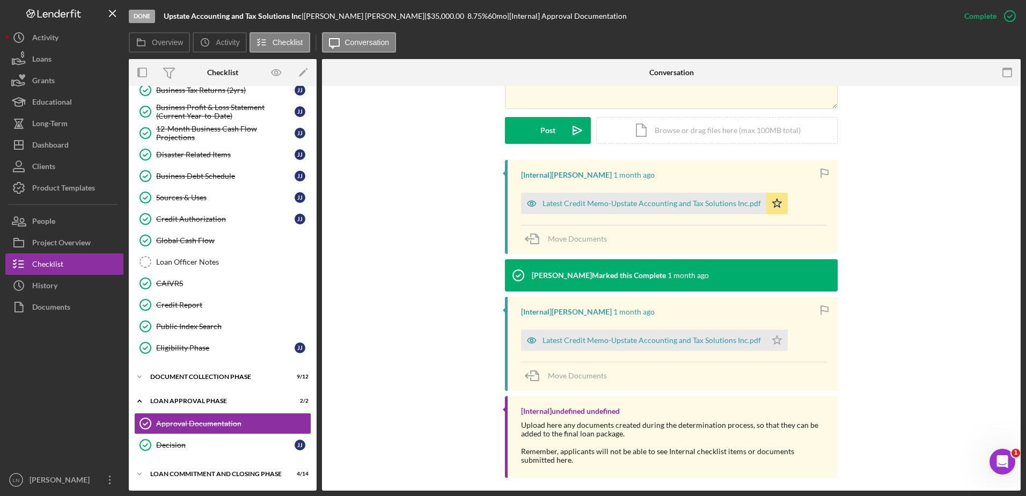
scroll to position [292, 0]
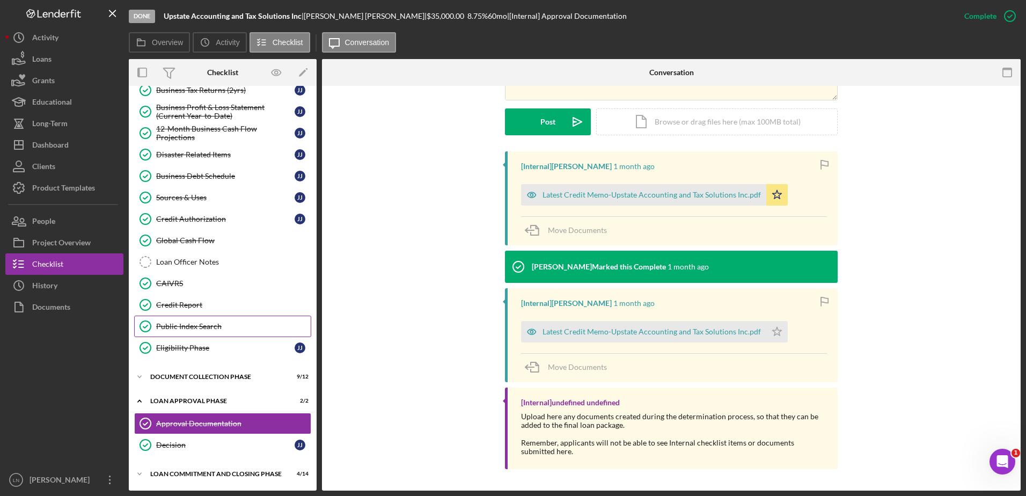
click at [196, 335] on link "Public Index Search Public Index Search" at bounding box center [222, 326] width 177 height 21
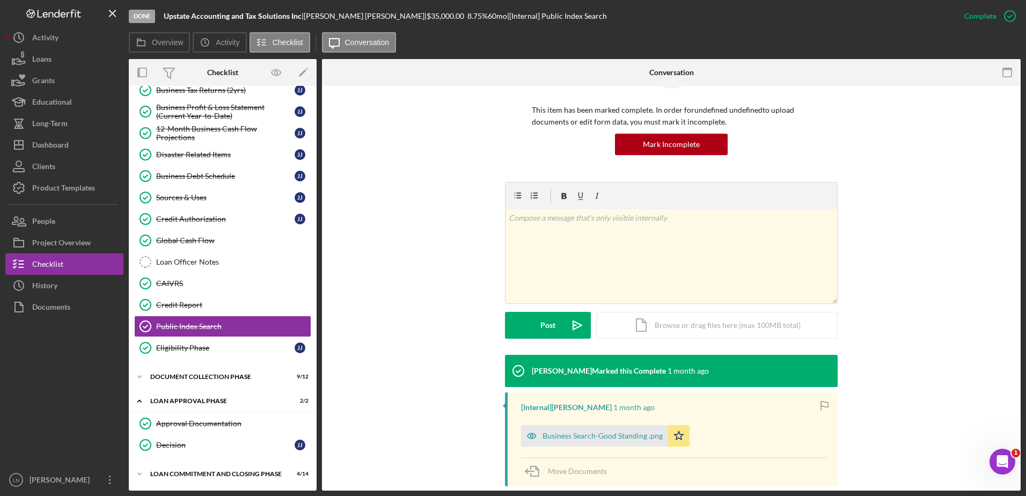
scroll to position [145, 0]
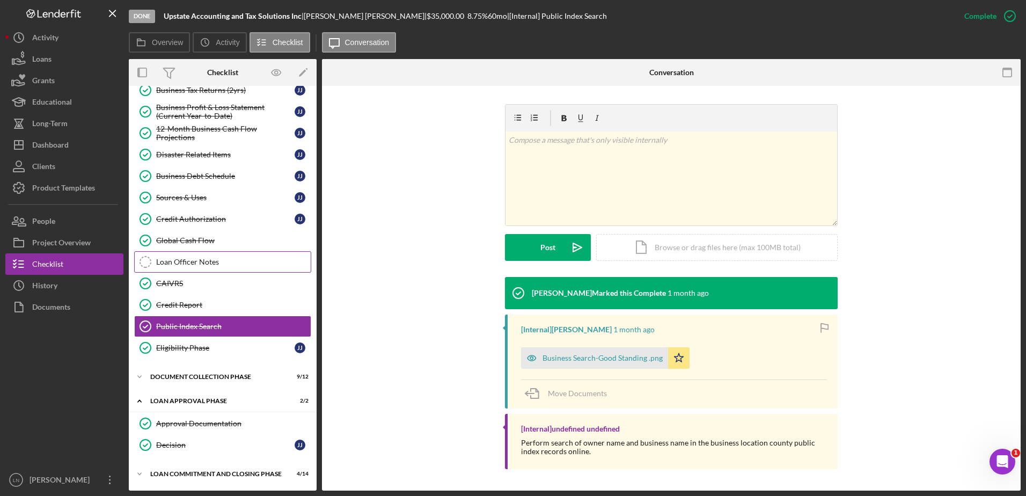
click at [218, 262] on div "Loan Officer Notes" at bounding box center [233, 262] width 155 height 9
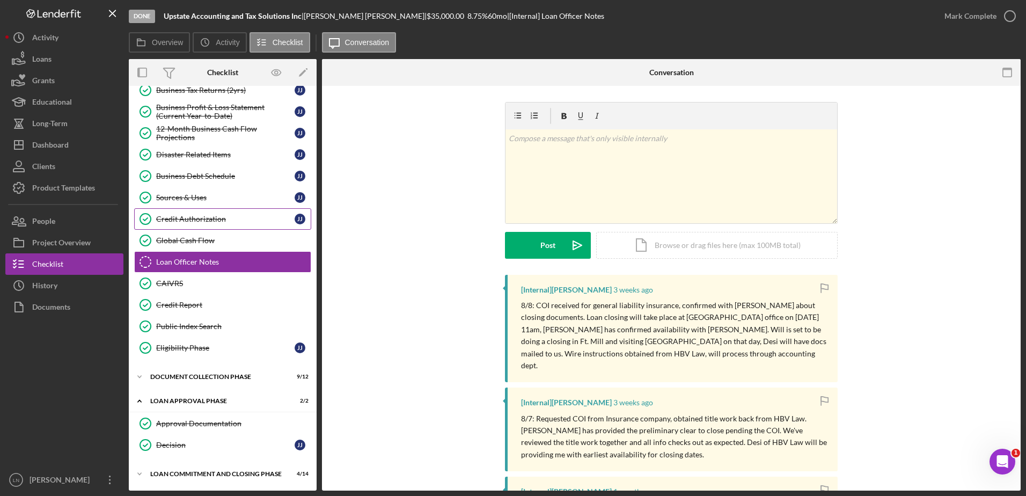
click at [204, 229] on link "Credit Authorization Credit Authorization J J" at bounding box center [222, 218] width 177 height 21
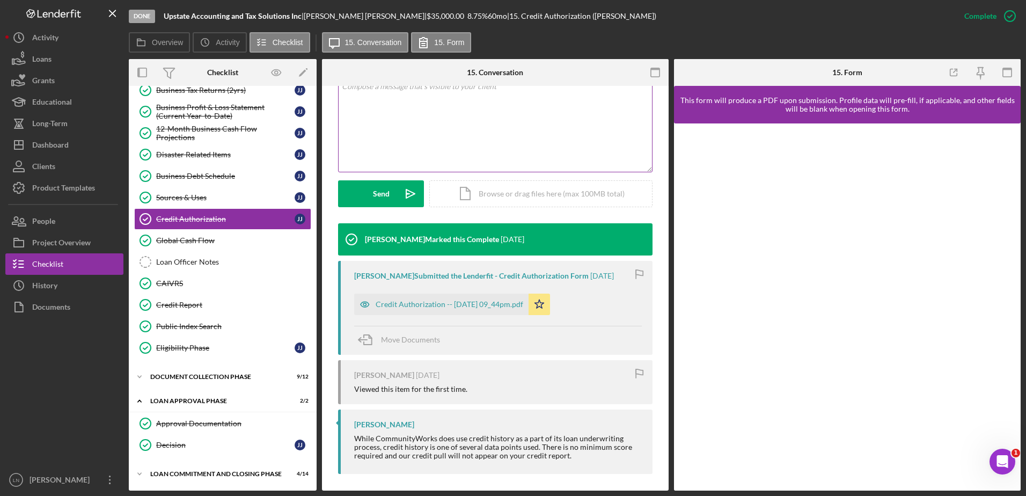
scroll to position [225, 0]
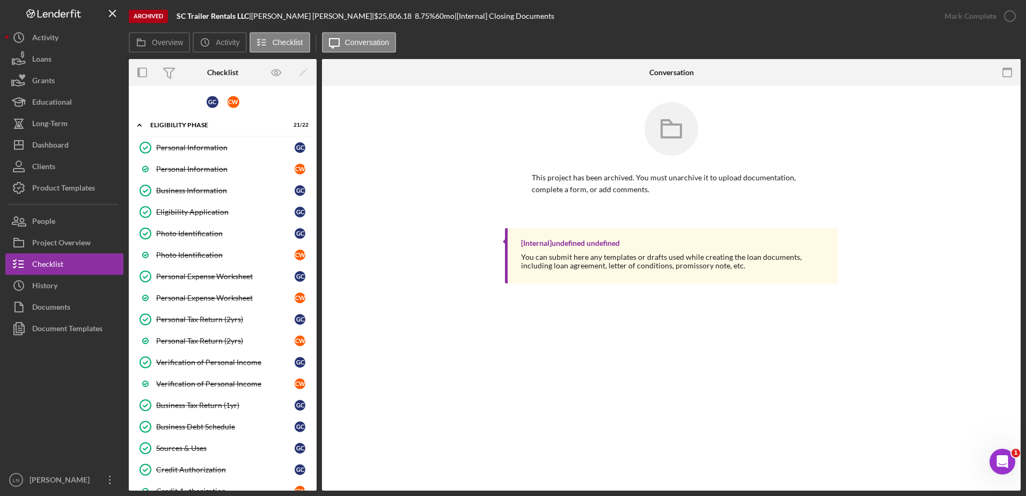
scroll to position [530, 0]
